Goal: Navigation & Orientation: Find specific page/section

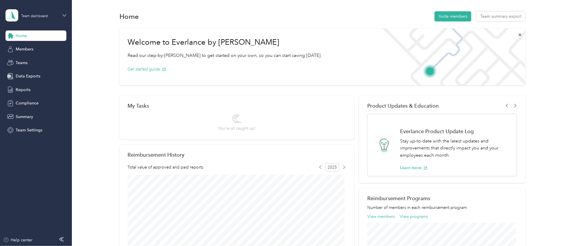
click at [64, 15] on icon at bounding box center [64, 15] width 4 height 4
click at [54, 59] on div "Personal dashboard" at bounding box center [83, 61] width 147 height 10
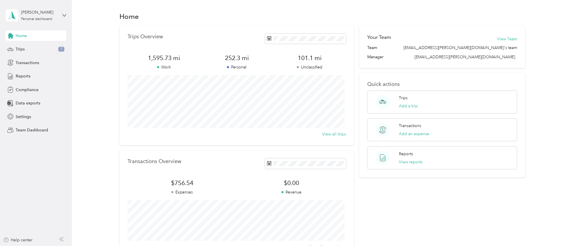
click at [67, 14] on aside "[PERSON_NAME] Personal dashboard Home Trips 7 Transactions Reports Compliance D…" at bounding box center [36, 123] width 72 height 246
click at [64, 14] on icon at bounding box center [64, 15] width 4 height 4
click at [51, 48] on div "Team dashboard" at bounding box center [83, 48] width 147 height 10
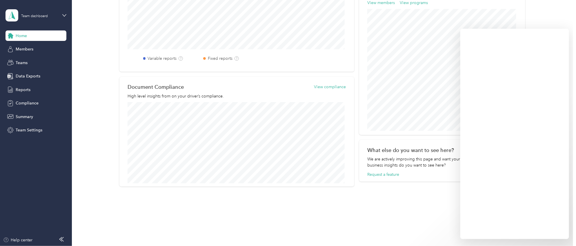
scroll to position [208, 0]
